Goal: Transaction & Acquisition: Purchase product/service

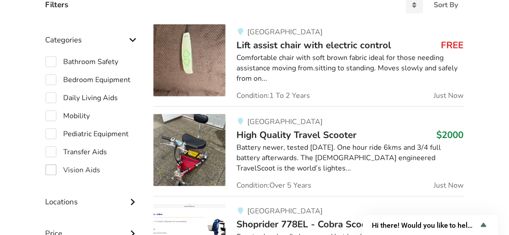
scroll to position [230, 0]
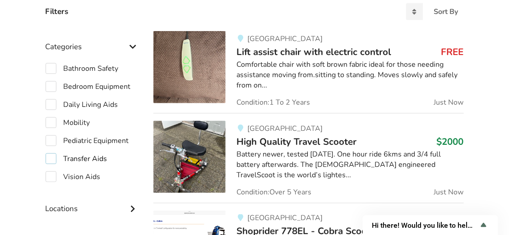
click at [51, 156] on label "Transfer Aids" at bounding box center [77, 158] width 62 height 11
checkbox input "true"
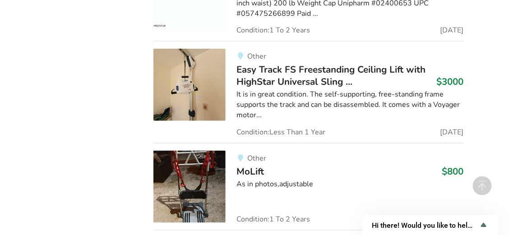
scroll to position [3734, 0]
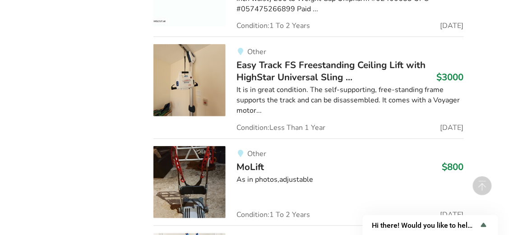
click at [193, 146] on img at bounding box center [189, 182] width 72 height 72
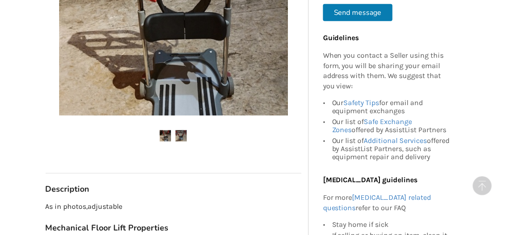
scroll to position [271, 0]
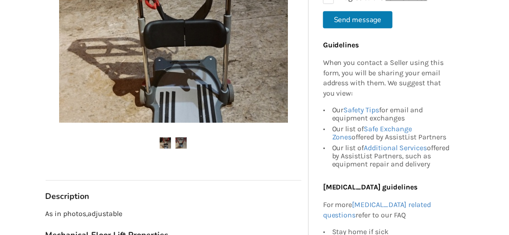
click at [178, 146] on img at bounding box center [181, 143] width 11 height 11
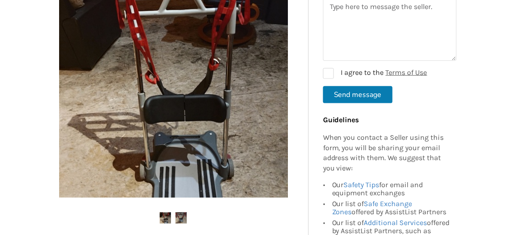
scroll to position [195, 0]
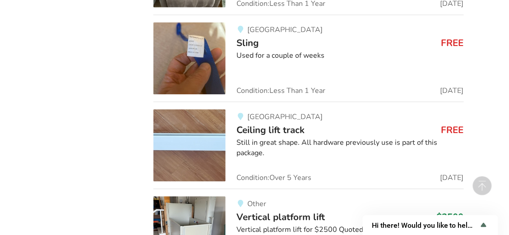
scroll to position [4940, 0]
